Goal: Transaction & Acquisition: Purchase product/service

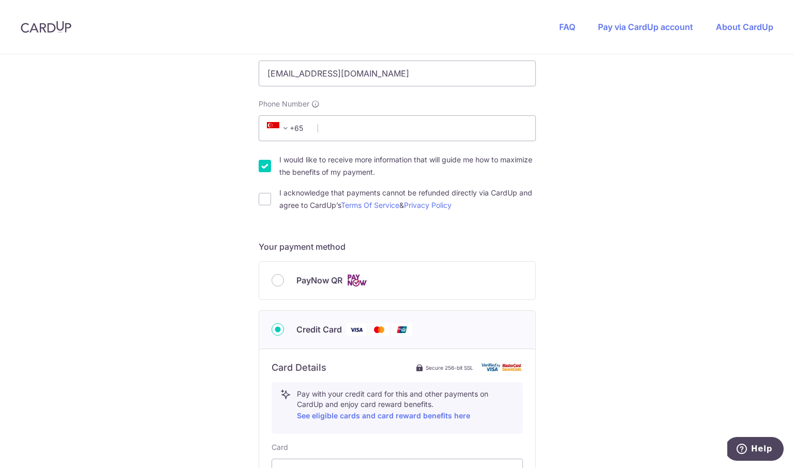
scroll to position [304, 0]
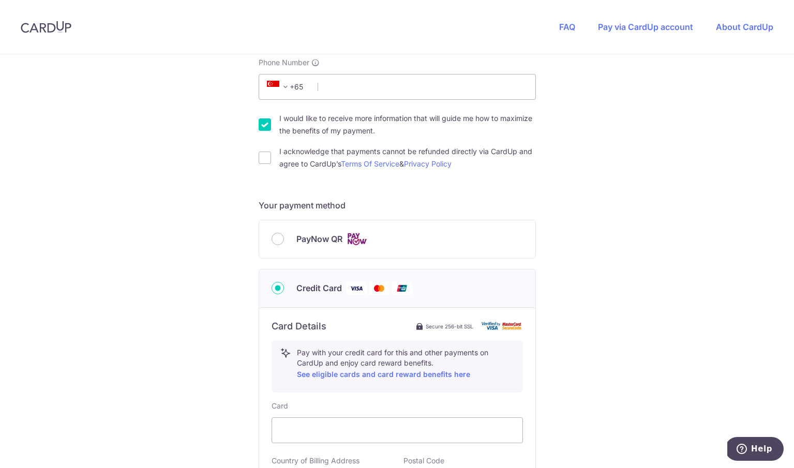
click at [399, 240] on label "PayNow QR" at bounding box center [410, 239] width 227 height 13
click at [284, 240] on input "PayNow QR" at bounding box center [278, 239] width 12 height 12
radio input "true"
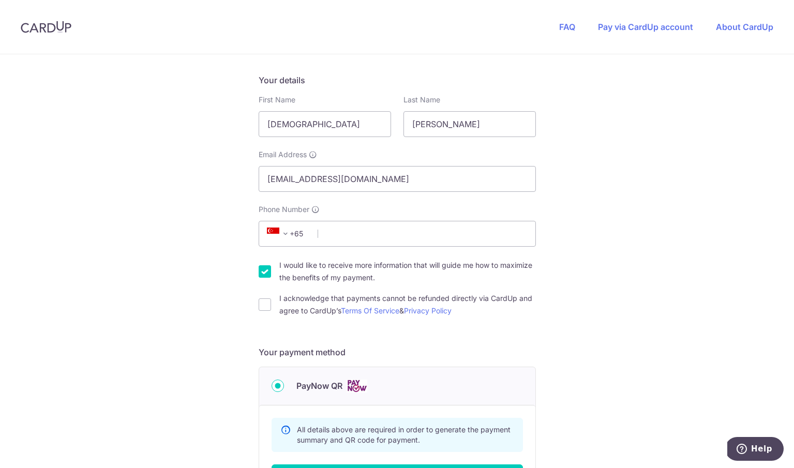
scroll to position [146, 0]
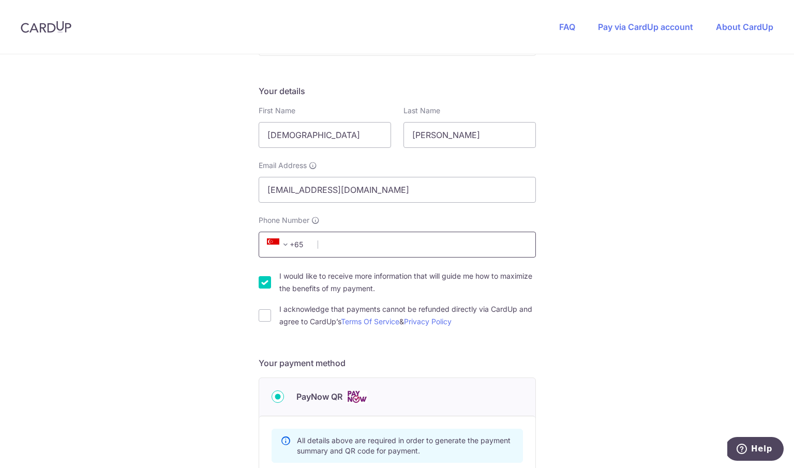
click at [394, 245] on input "Phone Number" at bounding box center [397, 245] width 277 height 26
click at [613, 205] on div "You are paying LS FB SERVICES PRIVATE LIMITED LS FB SERVICES PRIVATE LIMITED us…" at bounding box center [397, 286] width 794 height 756
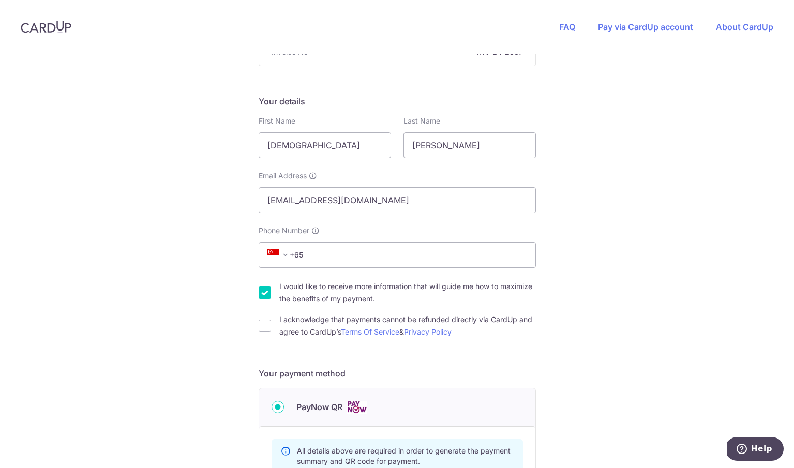
scroll to position [0, 0]
